Goal: Task Accomplishment & Management: Manage account settings

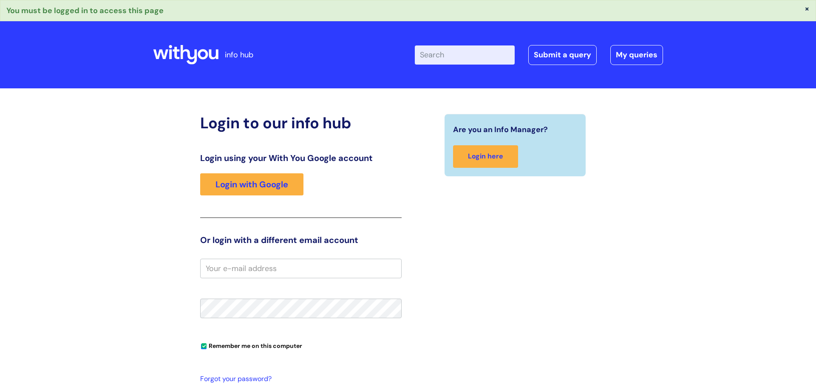
click at [271, 271] on input "email" at bounding box center [300, 269] width 201 height 20
click at [241, 268] on input "email" at bounding box center [300, 269] width 201 height 20
type input "Katherine.keedy@wearewithyou"
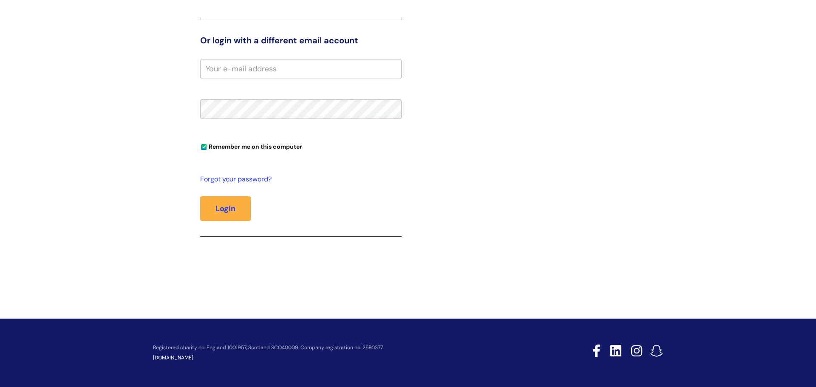
scroll to position [177, 0]
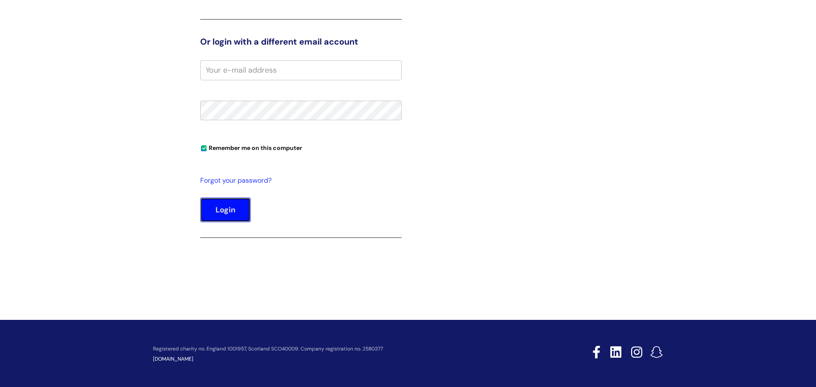
click at [232, 220] on button "Login" at bounding box center [225, 210] width 51 height 25
